Goal: Task Accomplishment & Management: Manage account settings

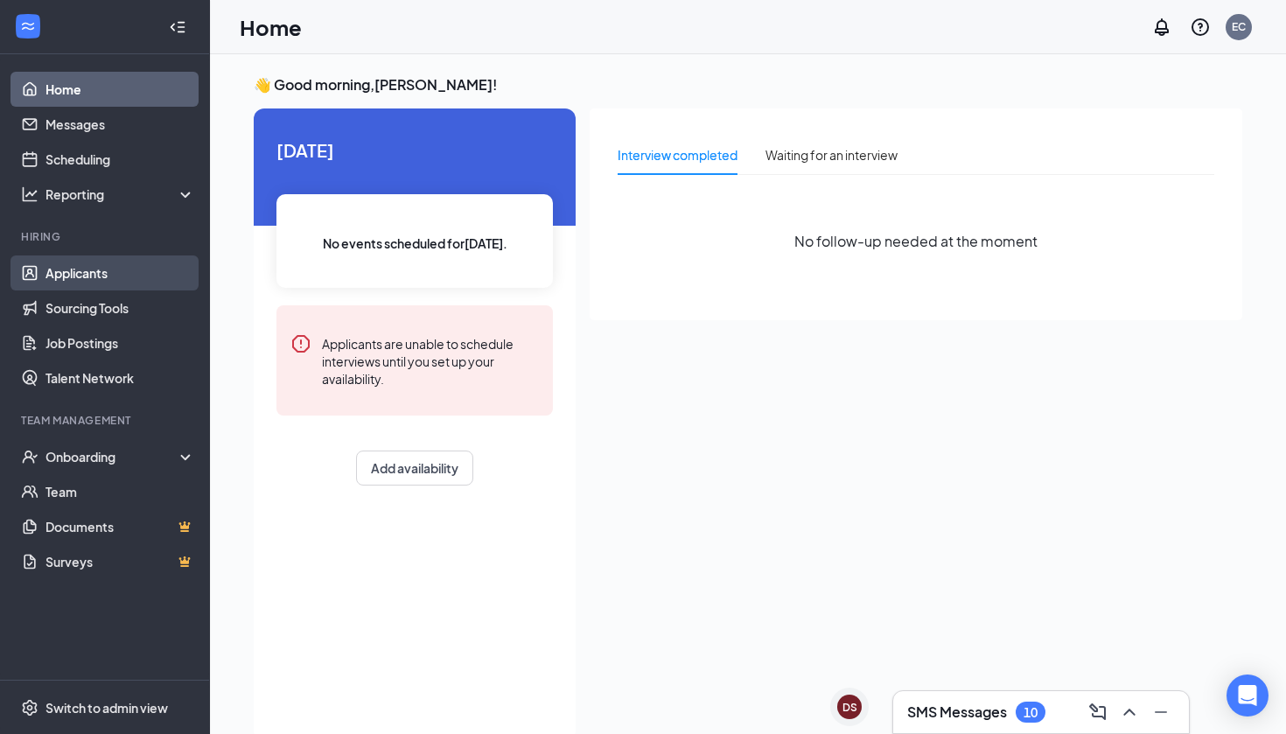
click at [115, 271] on link "Applicants" at bounding box center [121, 273] width 150 height 35
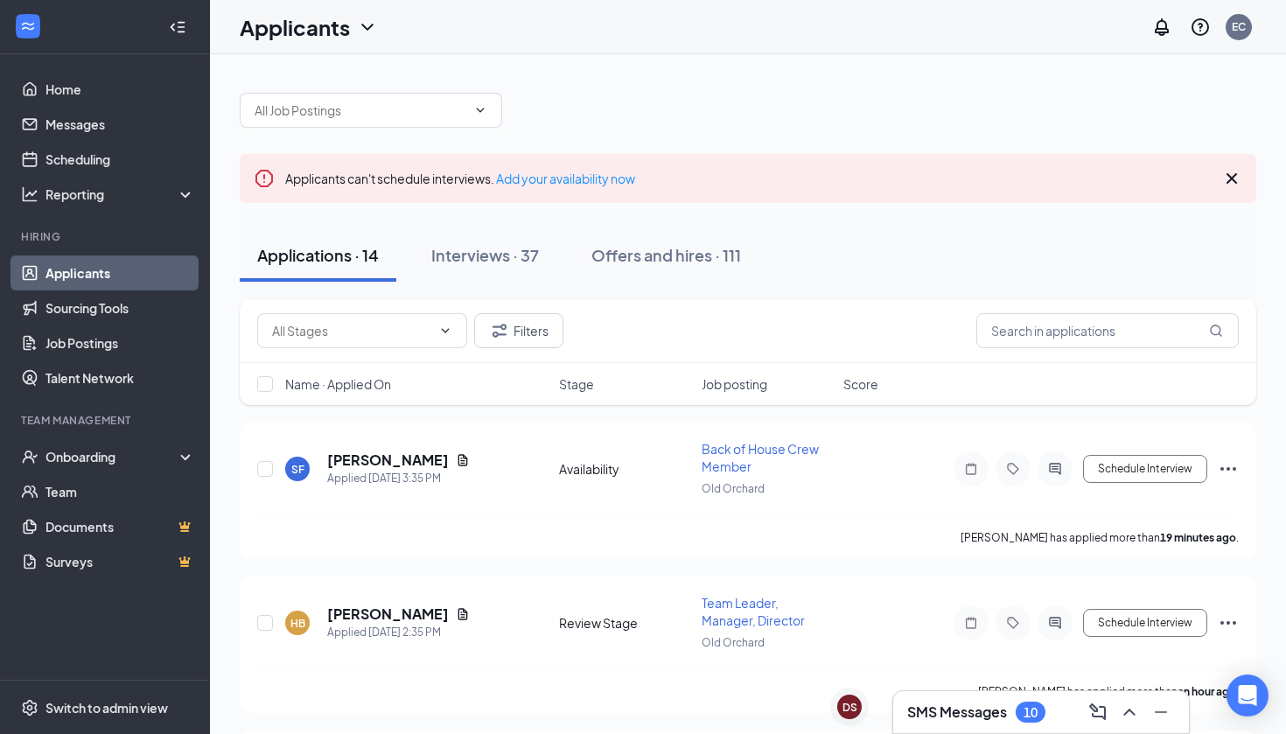
click at [345, 390] on span "Name · Applied On" at bounding box center [338, 384] width 106 height 18
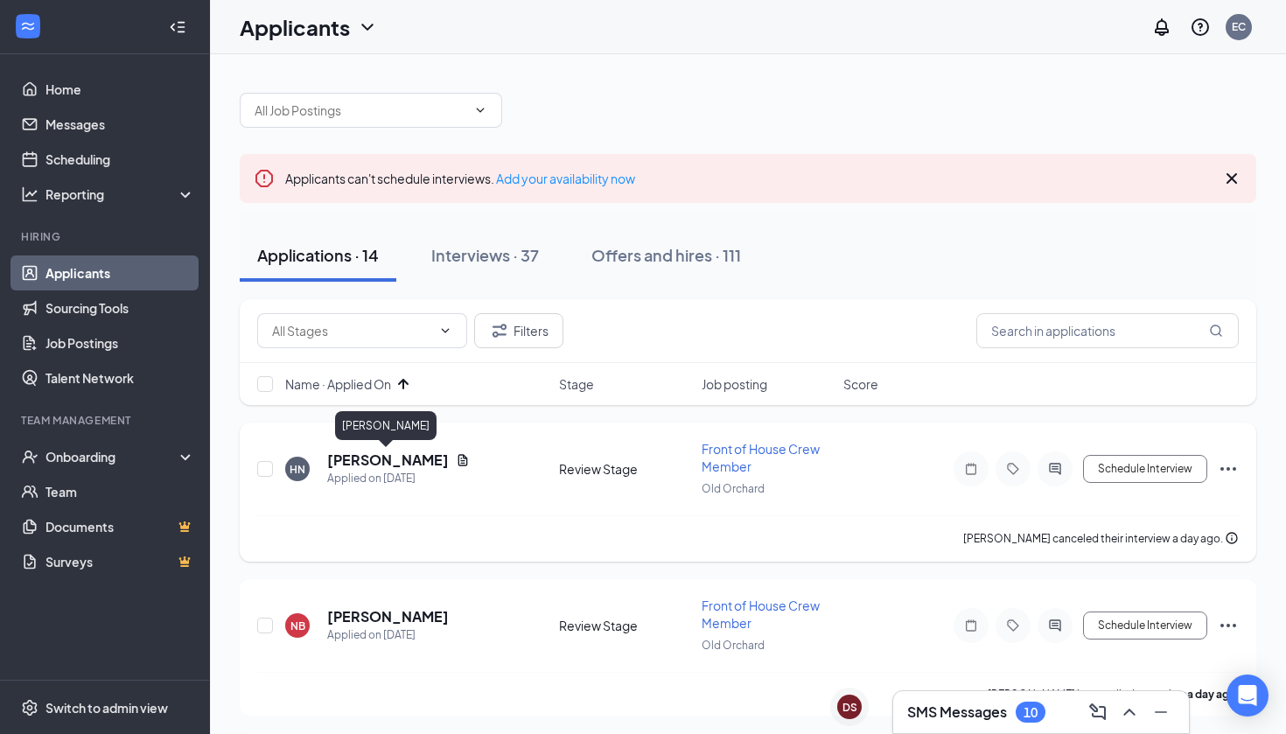
click at [371, 462] on h5 "[PERSON_NAME]" at bounding box center [388, 460] width 122 height 19
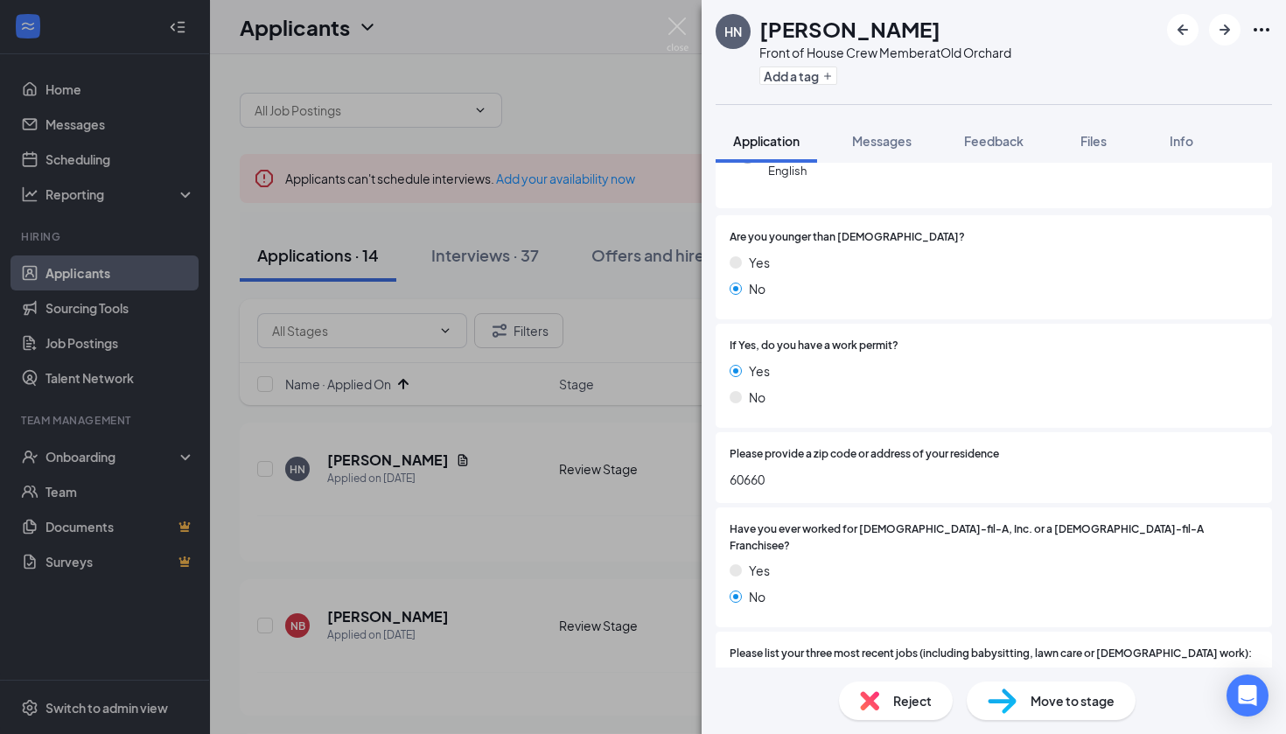
scroll to position [264, 0]
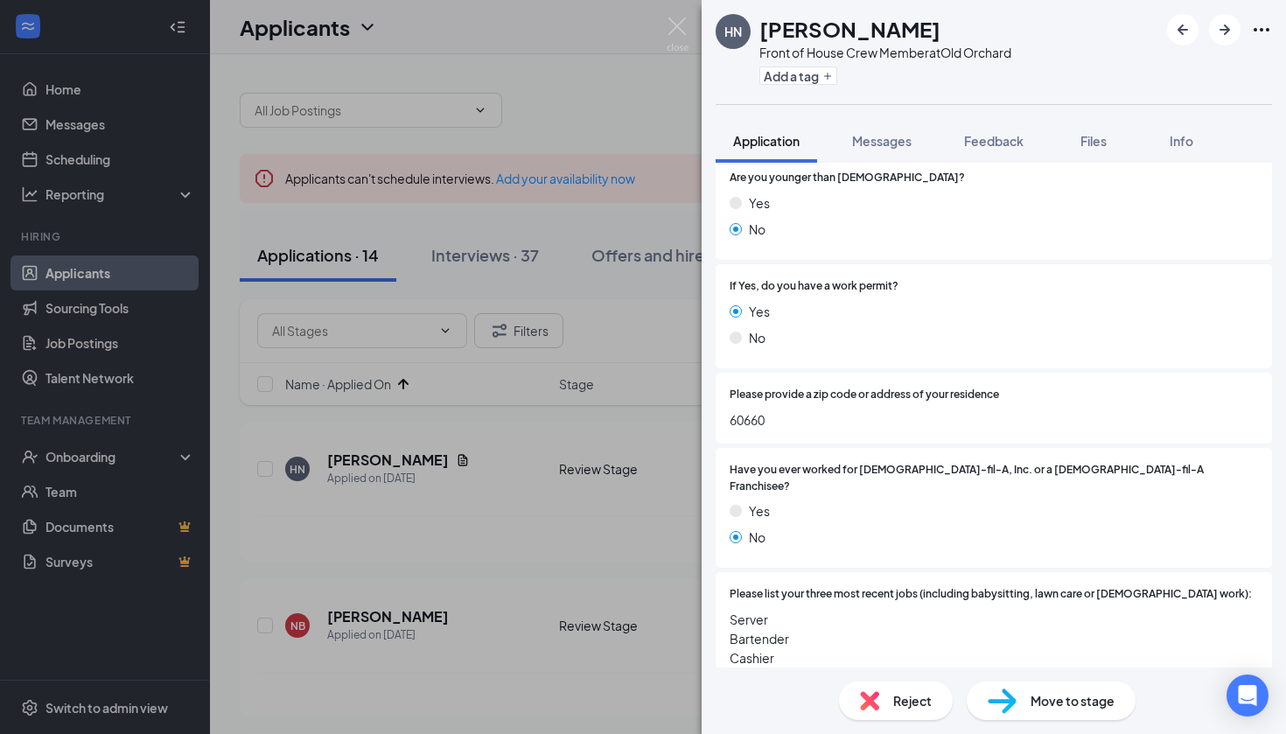
click at [907, 697] on span "Reject" at bounding box center [912, 700] width 39 height 19
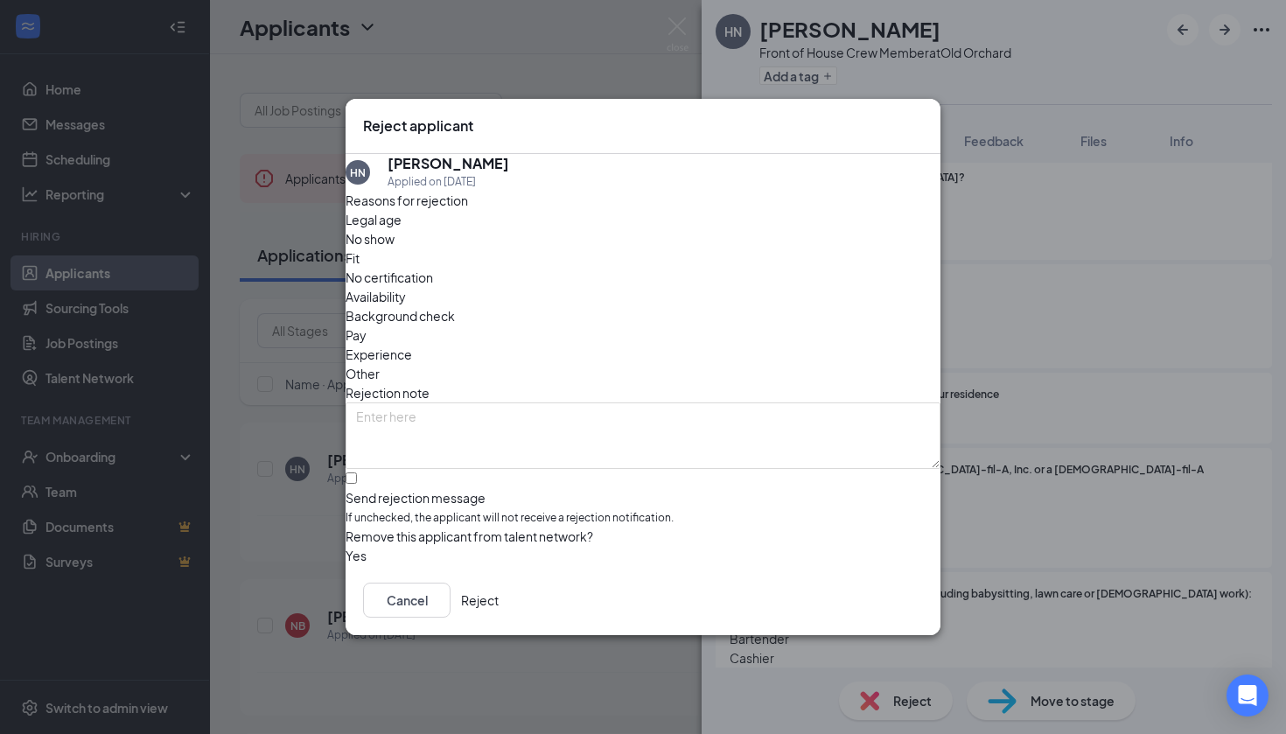
click at [499, 610] on button "Reject" at bounding box center [480, 600] width 38 height 35
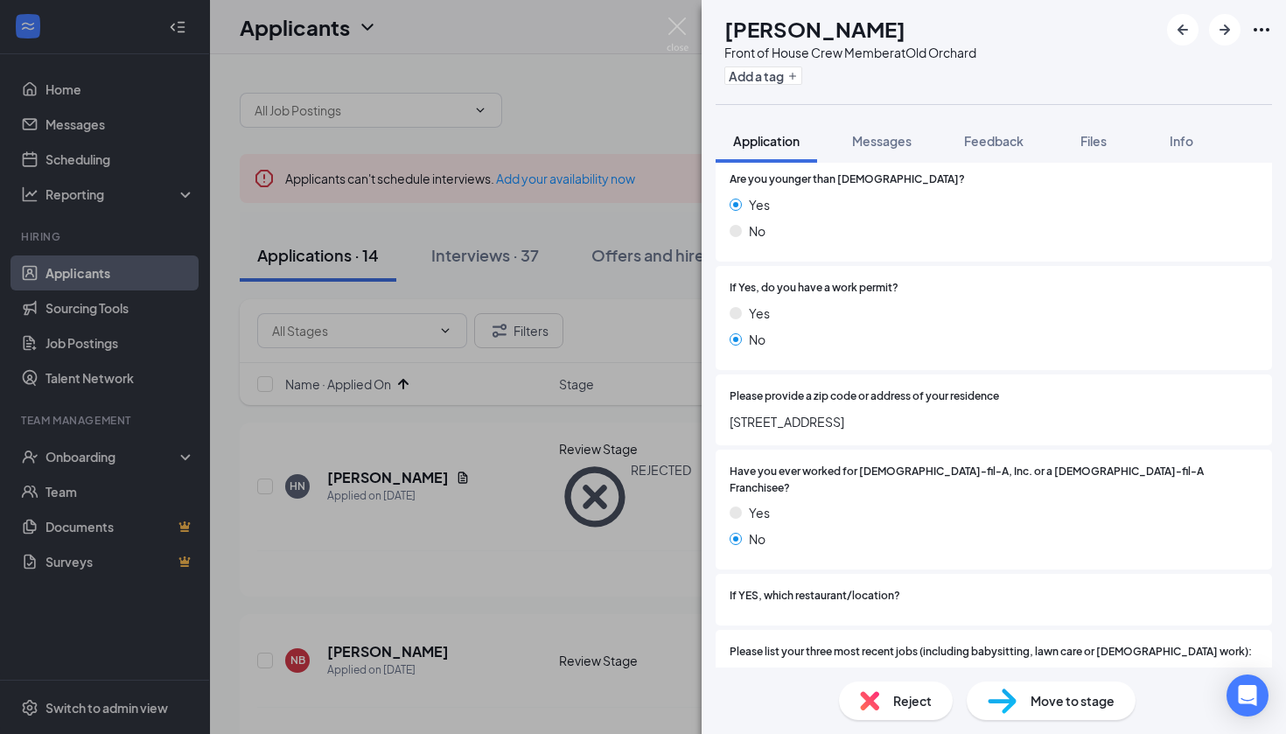
scroll to position [343, 0]
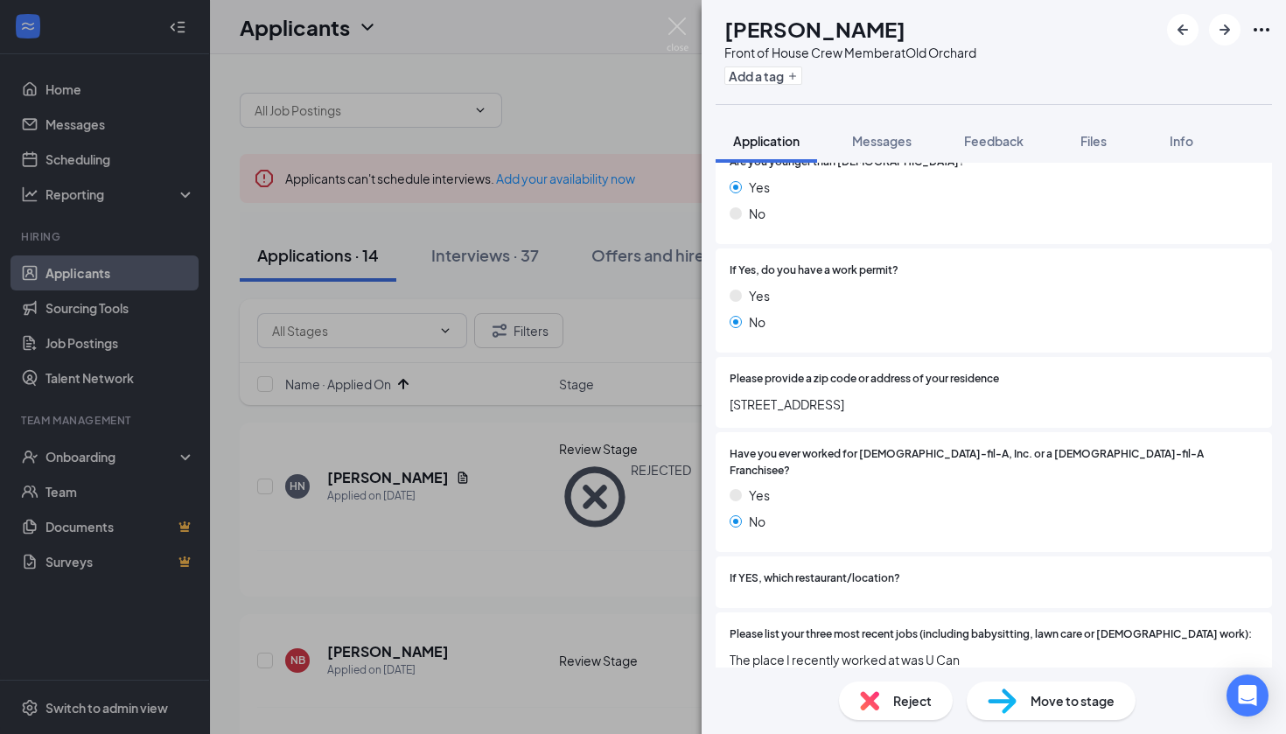
click at [881, 718] on div "Reject" at bounding box center [896, 701] width 114 height 39
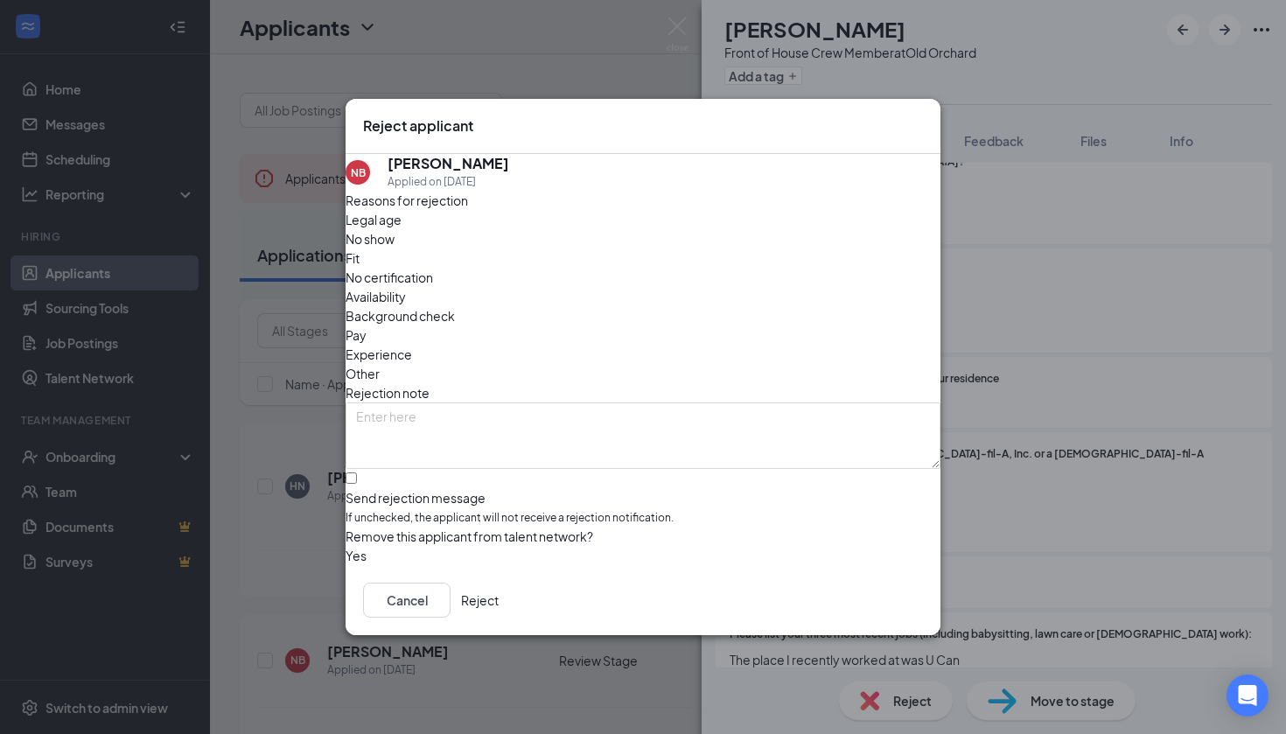
click at [499, 598] on button "Reject" at bounding box center [480, 600] width 38 height 35
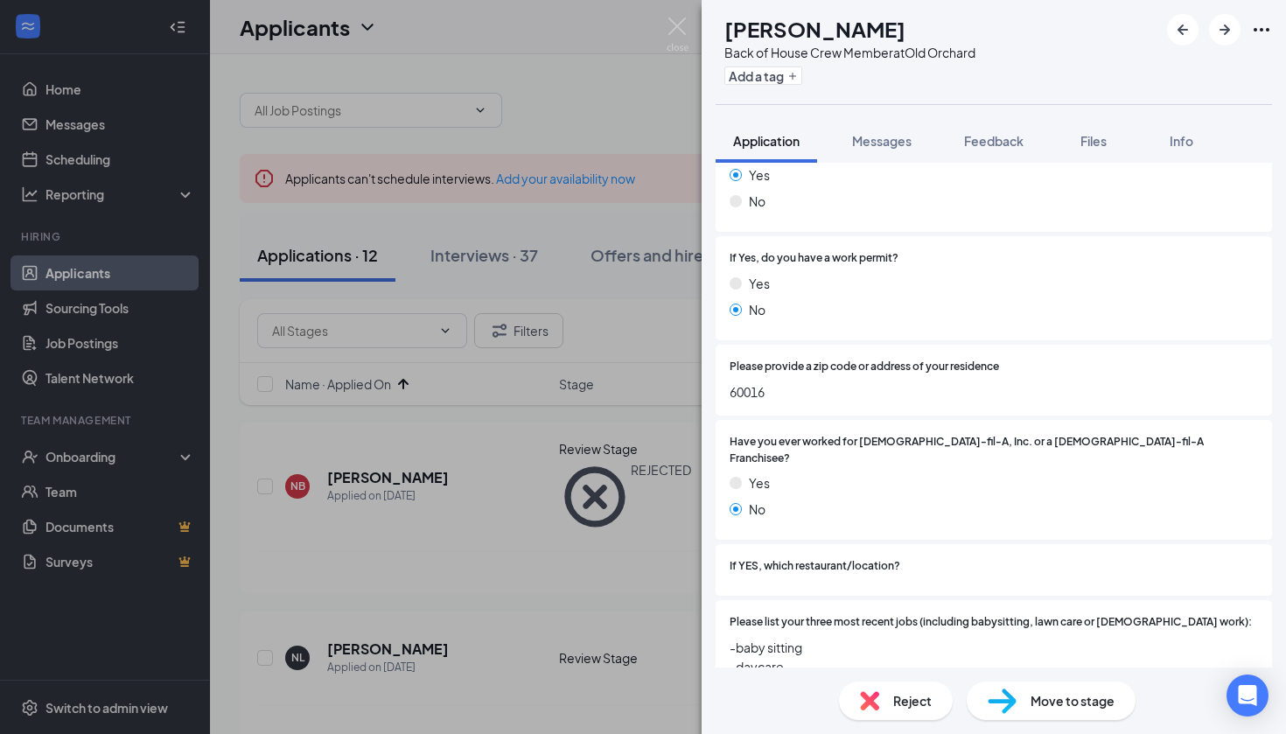
scroll to position [356, 0]
click at [885, 690] on div "Reject" at bounding box center [896, 701] width 114 height 39
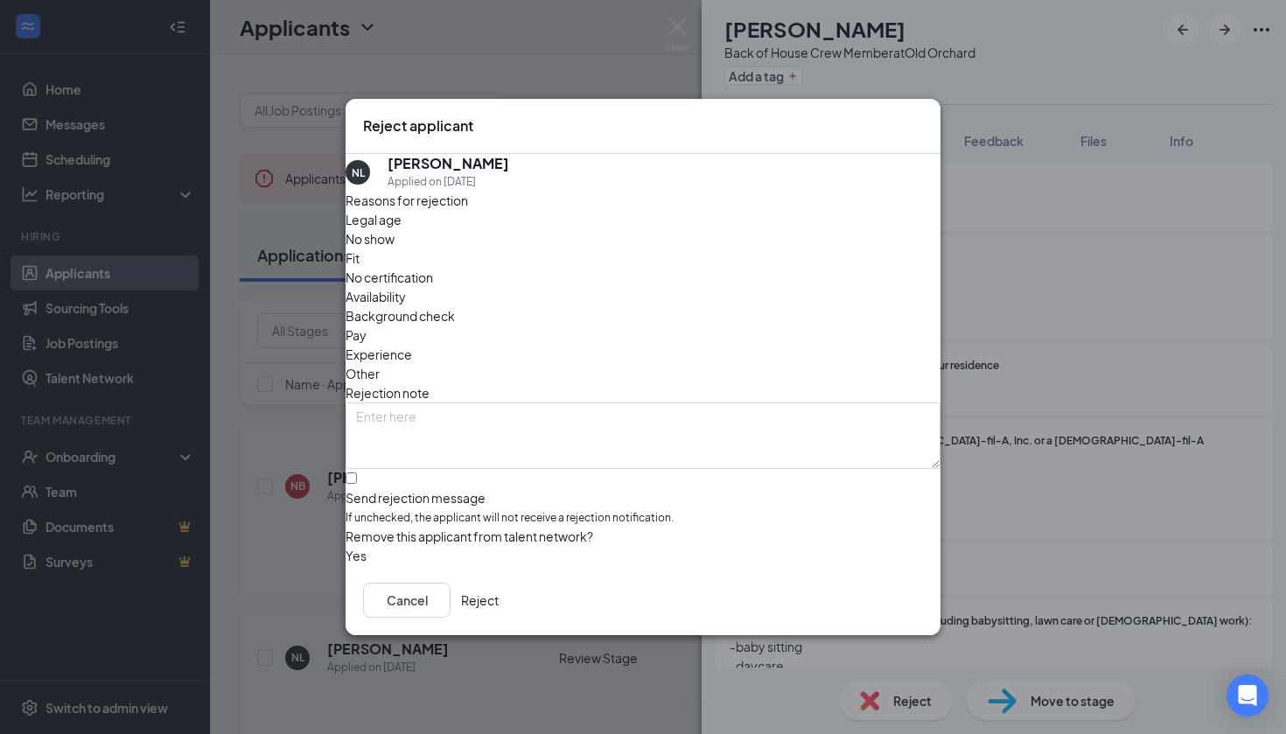
click at [499, 600] on button "Reject" at bounding box center [480, 600] width 38 height 35
